Goal: Information Seeking & Learning: Understand process/instructions

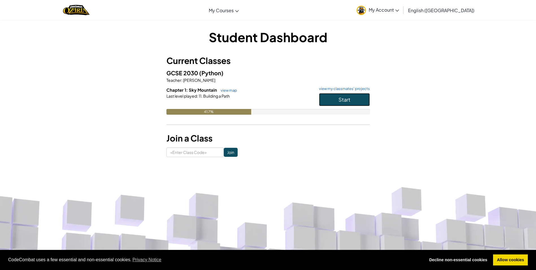
click at [335, 101] on button "Start" at bounding box center [344, 99] width 51 height 13
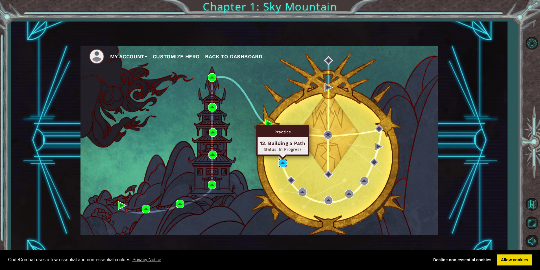
click at [282, 163] on img at bounding box center [283, 163] width 8 height 8
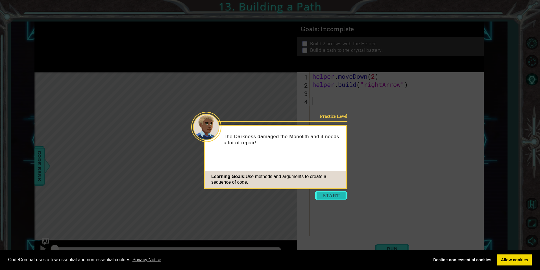
click at [335, 198] on button "Start" at bounding box center [331, 195] width 32 height 9
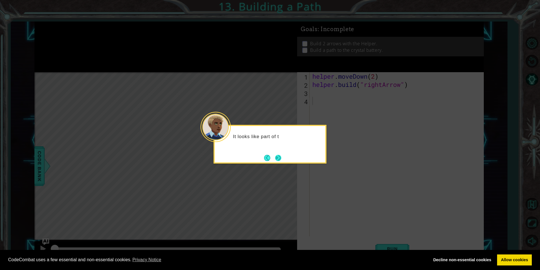
click at [278, 156] on button "Next" at bounding box center [278, 158] width 6 height 6
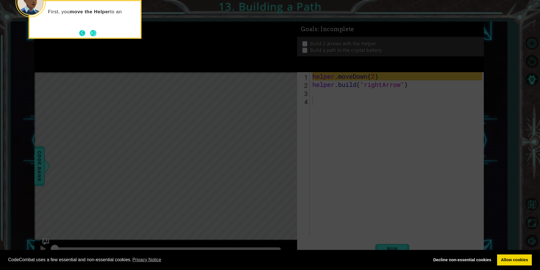
click at [88, 31] on button "Back" at bounding box center [84, 33] width 11 height 6
click at [92, 30] on button "Next" at bounding box center [93, 33] width 6 height 6
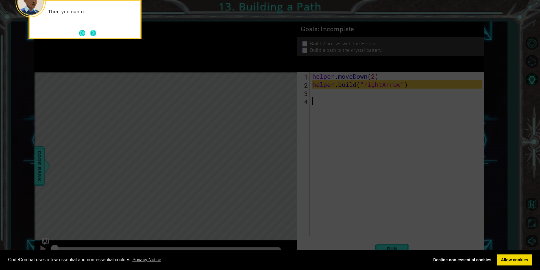
click at [96, 31] on button "Next" at bounding box center [93, 33] width 6 height 6
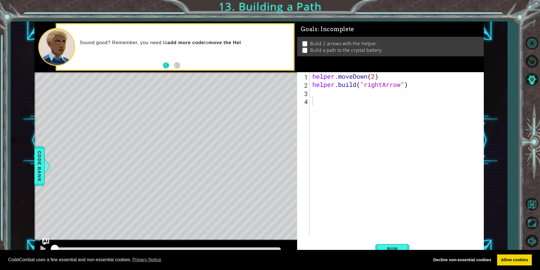
click at [169, 64] on button "Back" at bounding box center [168, 65] width 11 height 6
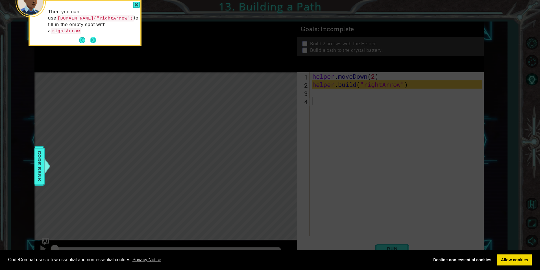
click at [94, 37] on button "Next" at bounding box center [93, 40] width 6 height 6
